Goal: Task Accomplishment & Management: Manage account settings

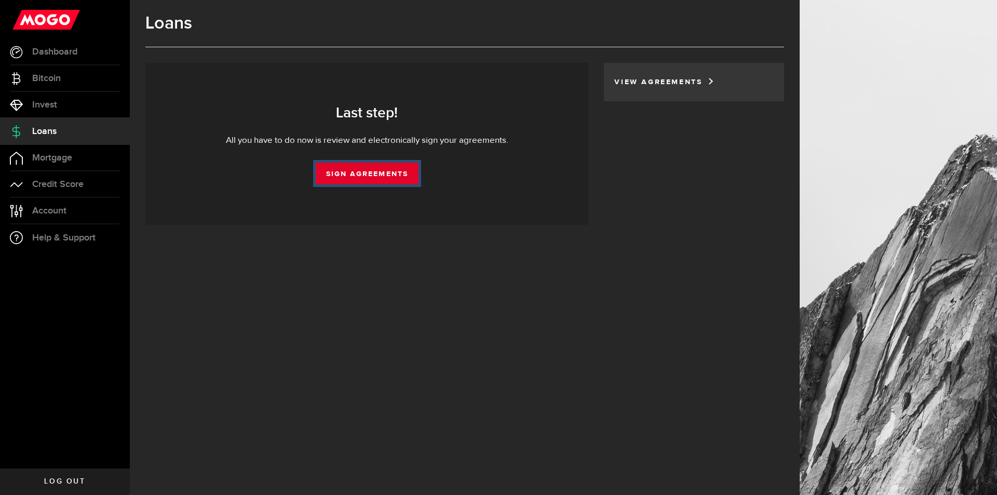
click at [370, 178] on link "Sign Agreements" at bounding box center [367, 174] width 103 height 22
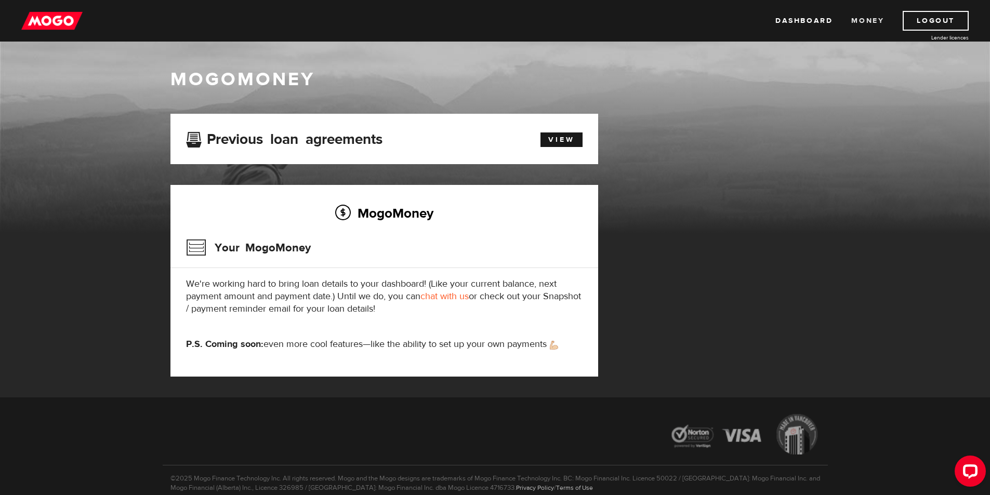
click at [859, 24] on link "Money" at bounding box center [867, 21] width 33 height 20
click at [67, 19] on img at bounding box center [51, 21] width 61 height 20
